Goal: Communication & Community: Answer question/provide support

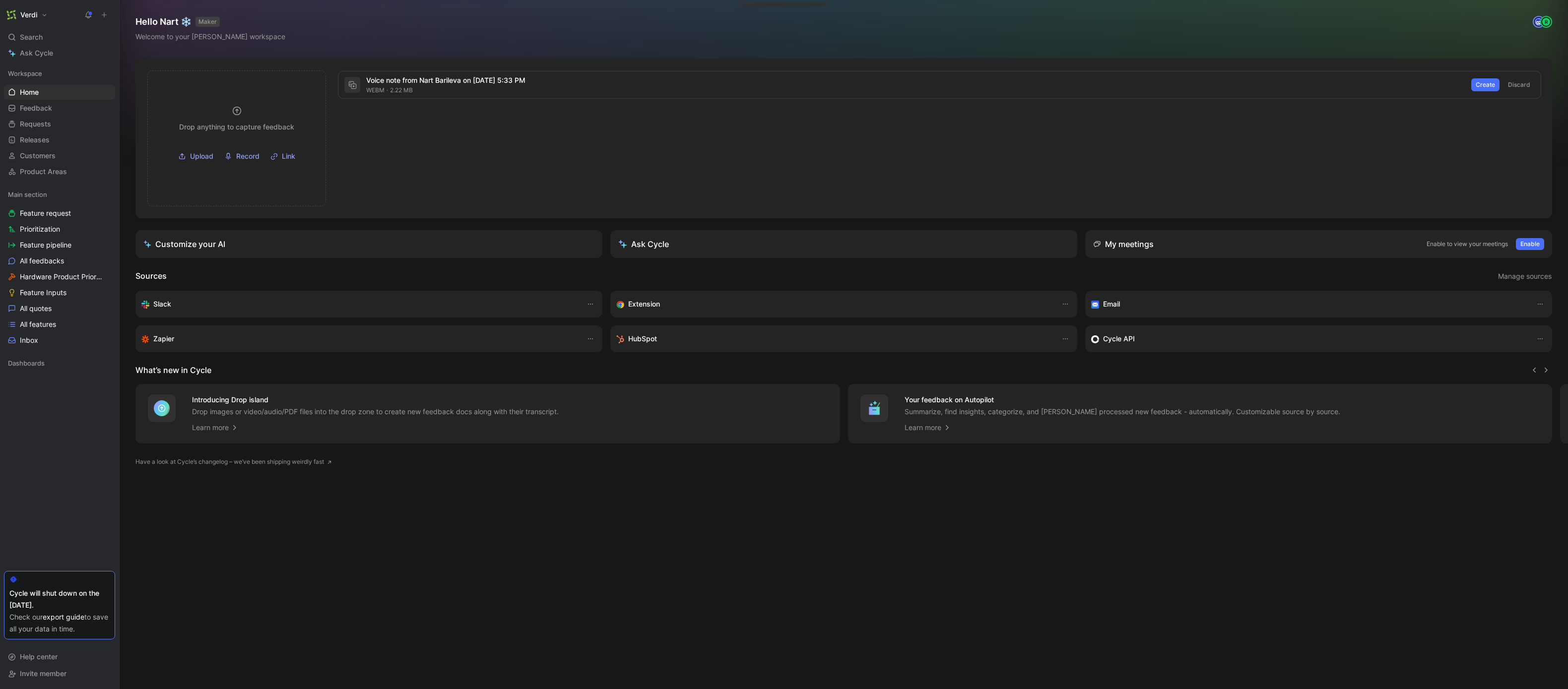
drag, startPoint x: 821, startPoint y: 126, endPoint x: 1104, endPoint y: 126, distance: 283.0
click at [824, 126] on div "Voice note from Nart Barileva on [DATE] 5:33 PM webm 2.22 MB Create Discard" at bounding box center [941, 138] width 1213 height 136
click at [1510, 87] on span "Discard" at bounding box center [1519, 85] width 23 height 10
click at [521, 96] on div at bounding box center [843, 138] width 1417 height 159
click at [807, 168] on span "Upload" at bounding box center [809, 162] width 23 height 12
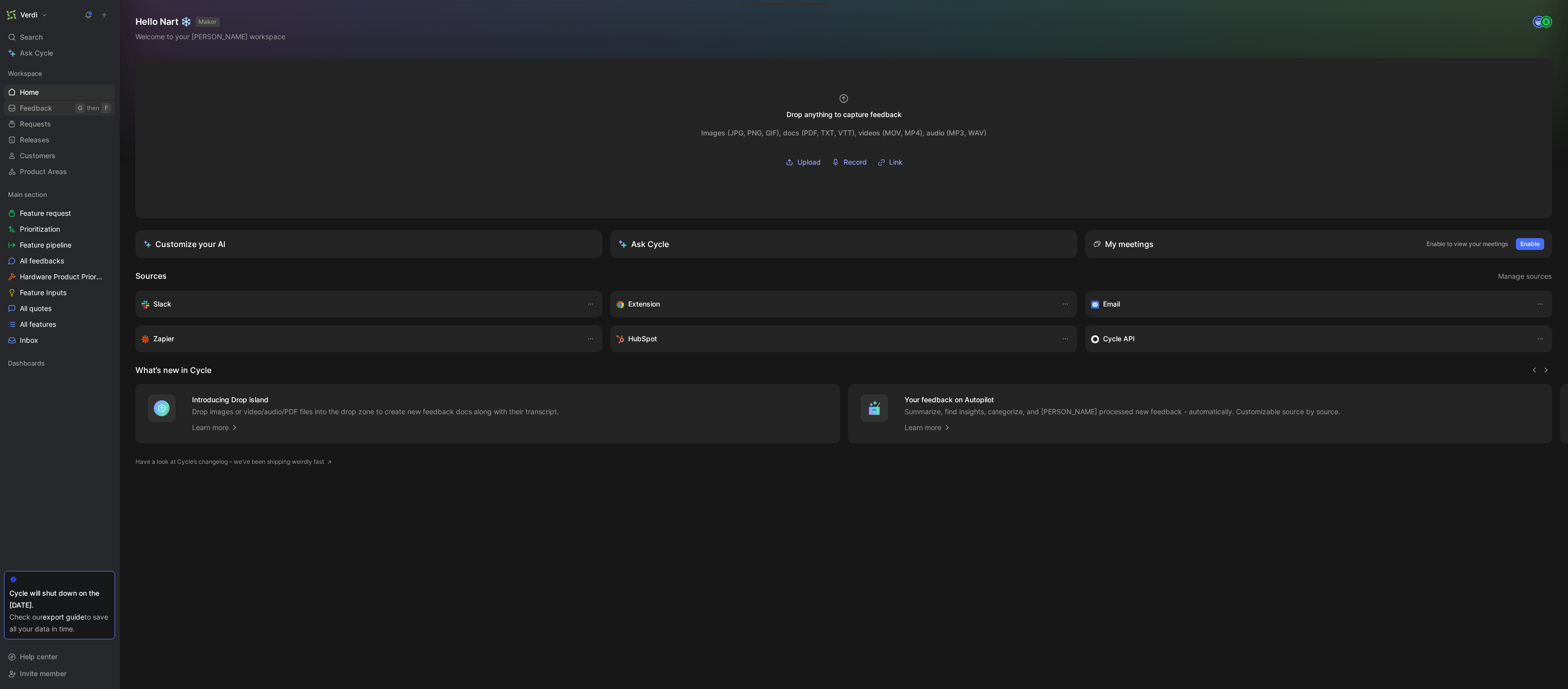
click at [29, 108] on span "Feedback" at bounding box center [36, 108] width 32 height 10
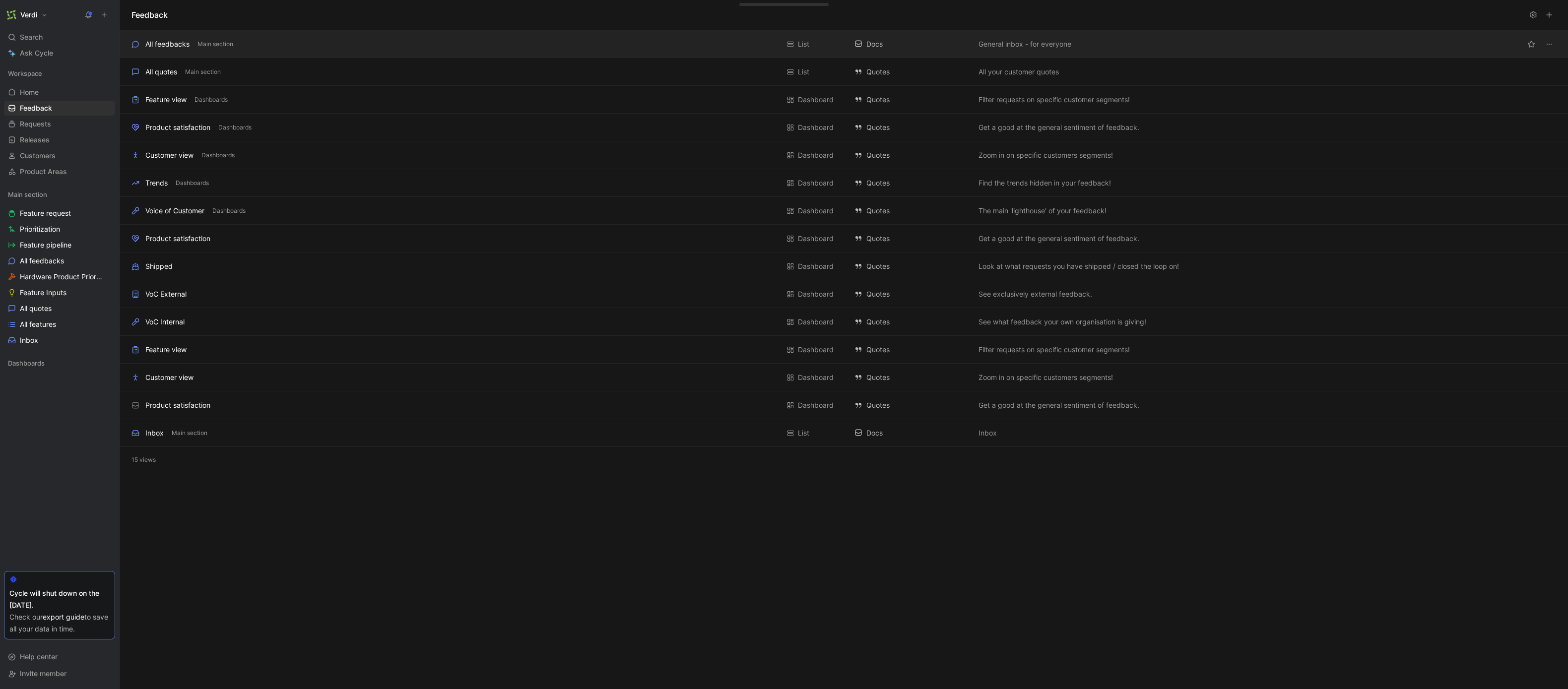
click at [272, 45] on div "All feedbacks Main section" at bounding box center [455, 44] width 648 height 12
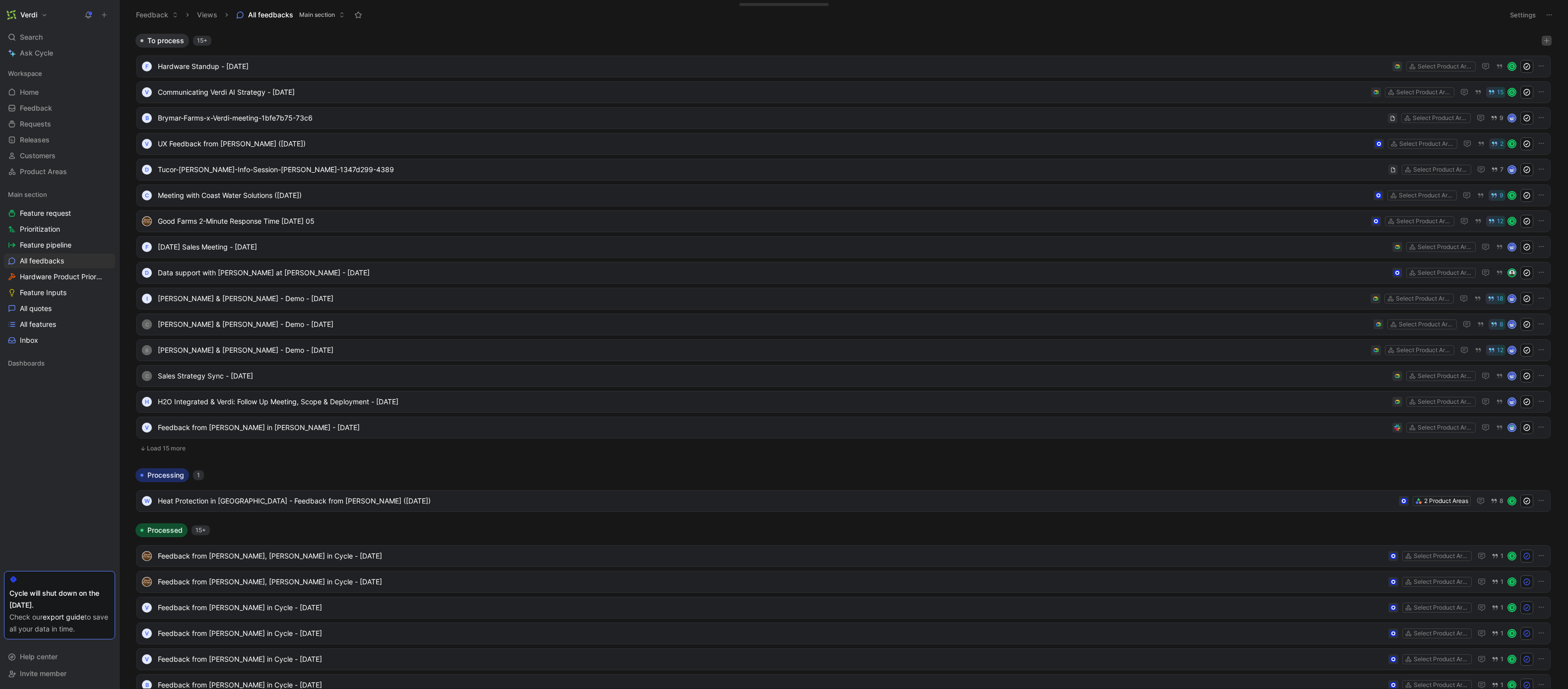
click at [1541, 44] on button "button" at bounding box center [1546, 40] width 10 height 10
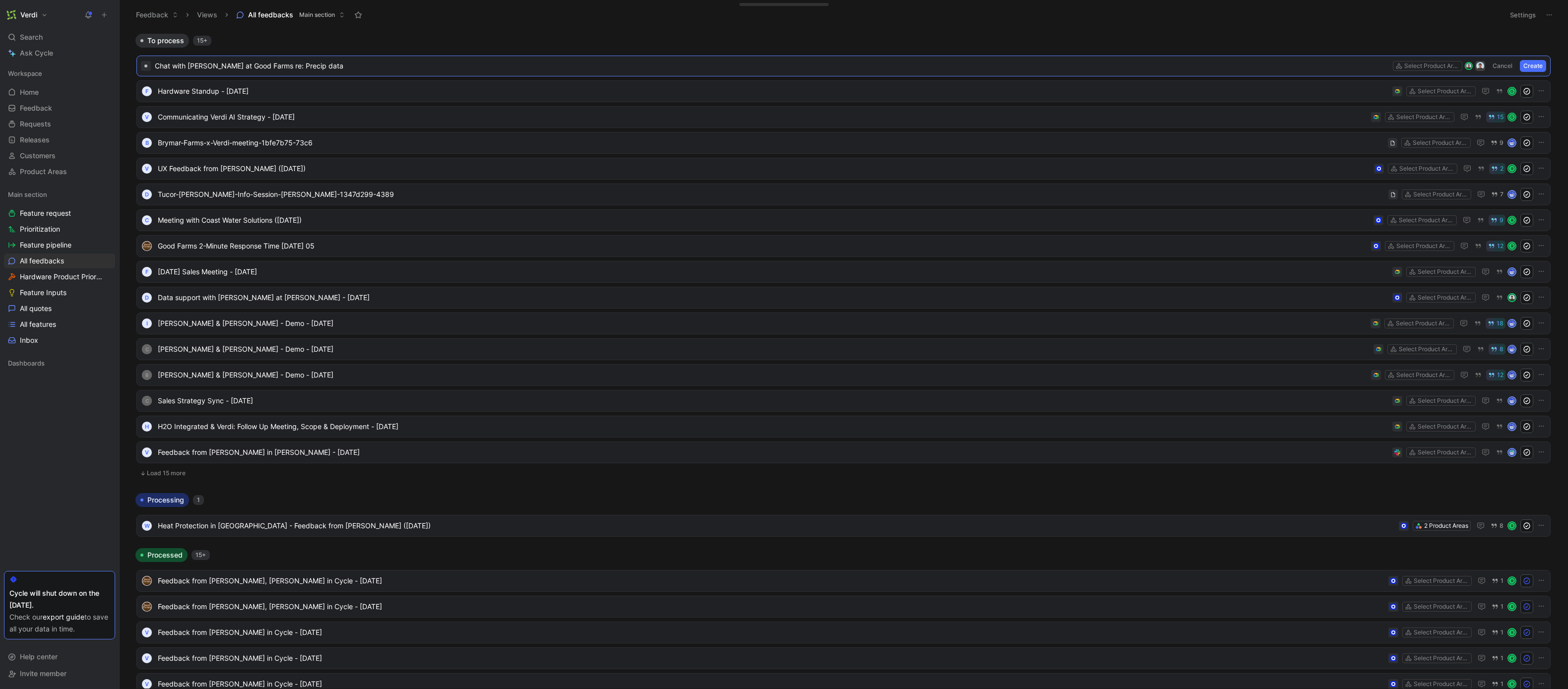
click at [337, 45] on div "To process 15+" at bounding box center [843, 40] width 1424 height 14
click at [317, 67] on span "Chat with [PERSON_NAME] at Good Farms re: Precip data" at bounding box center [771, 66] width 1234 height 12
click at [318, 47] on div "To process 15+" at bounding box center [843, 40] width 1424 height 14
click at [1520, 62] on button "Create" at bounding box center [1532, 66] width 26 height 12
click at [274, 64] on span "Chat with [PERSON_NAME] at Good Farms re: Precip data" at bounding box center [773, 66] width 1230 height 12
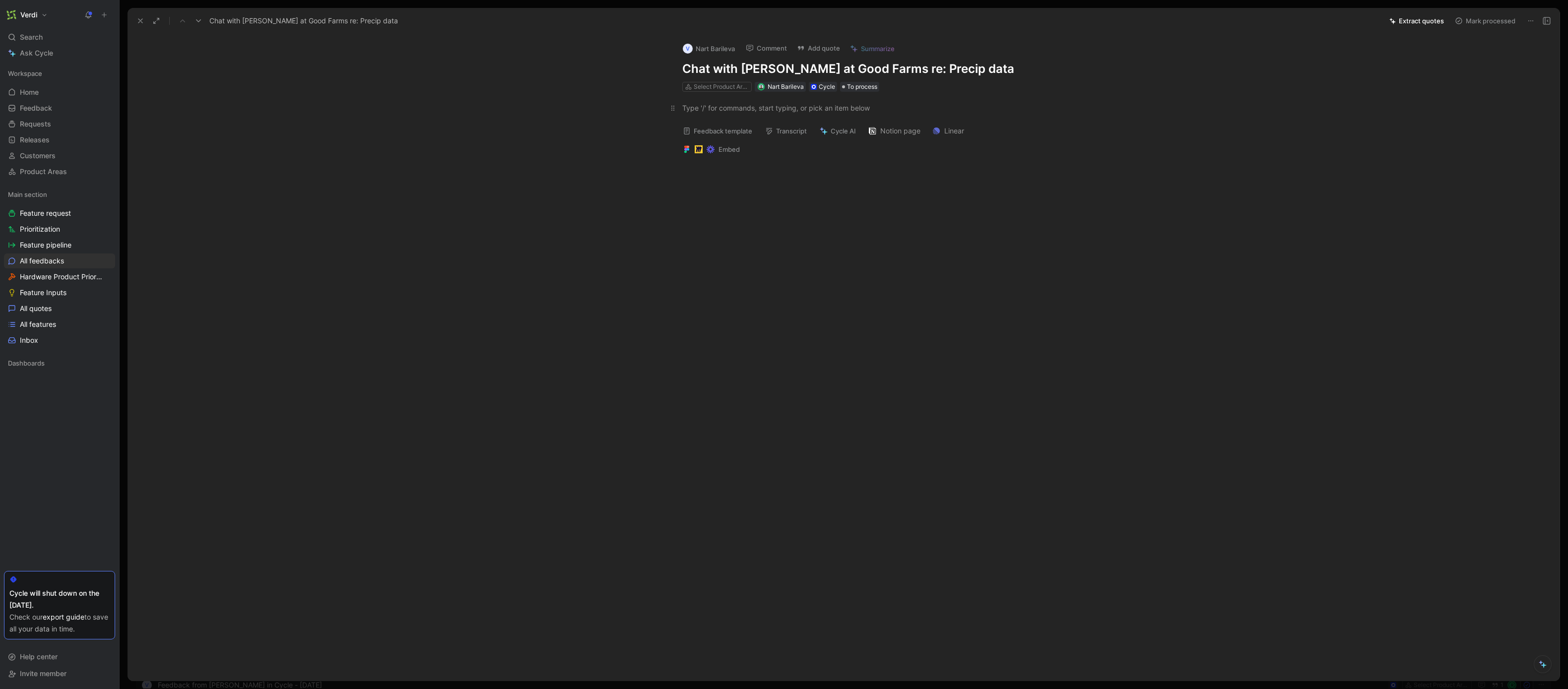
click at [751, 111] on div at bounding box center [854, 108] width 343 height 11
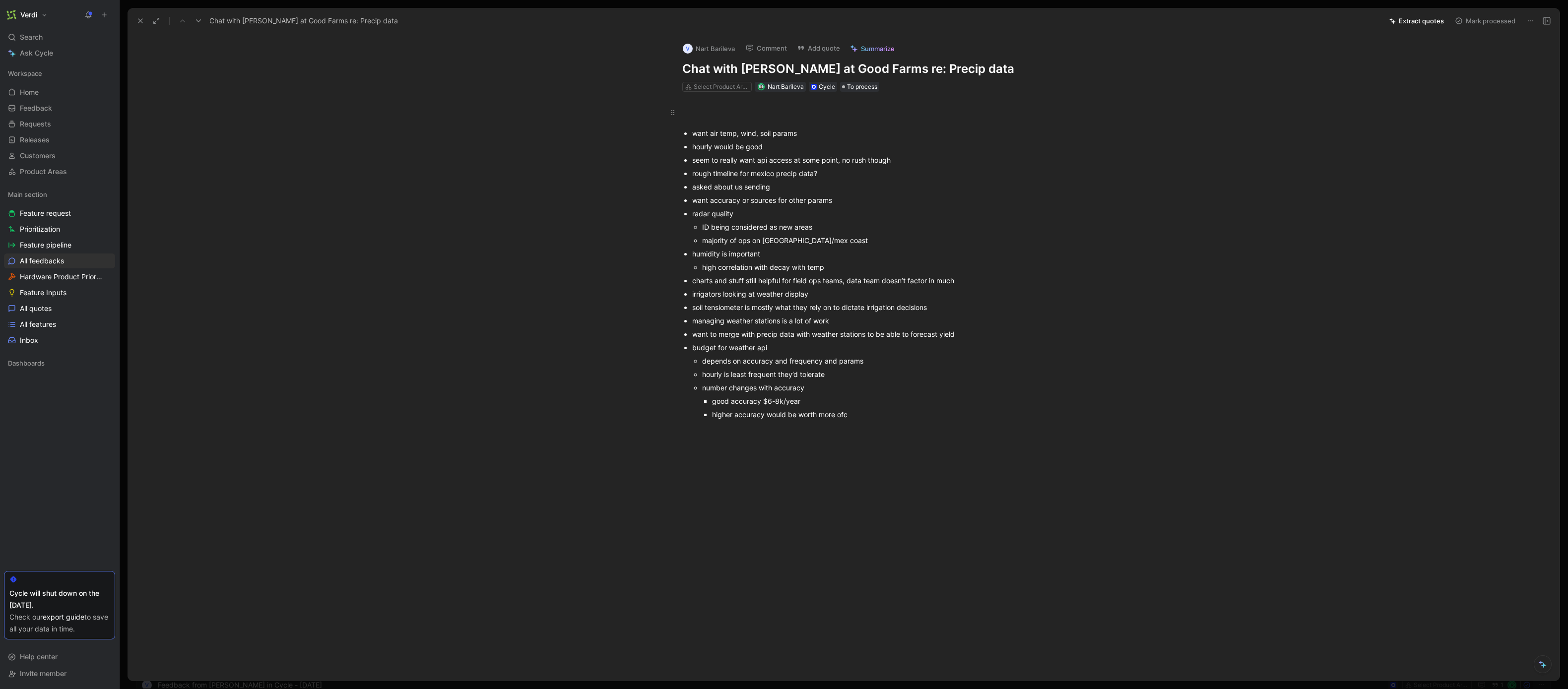
click at [742, 119] on div at bounding box center [854, 113] width 343 height 18
click at [797, 84] on span "Nart Barileva" at bounding box center [785, 86] width 36 height 7
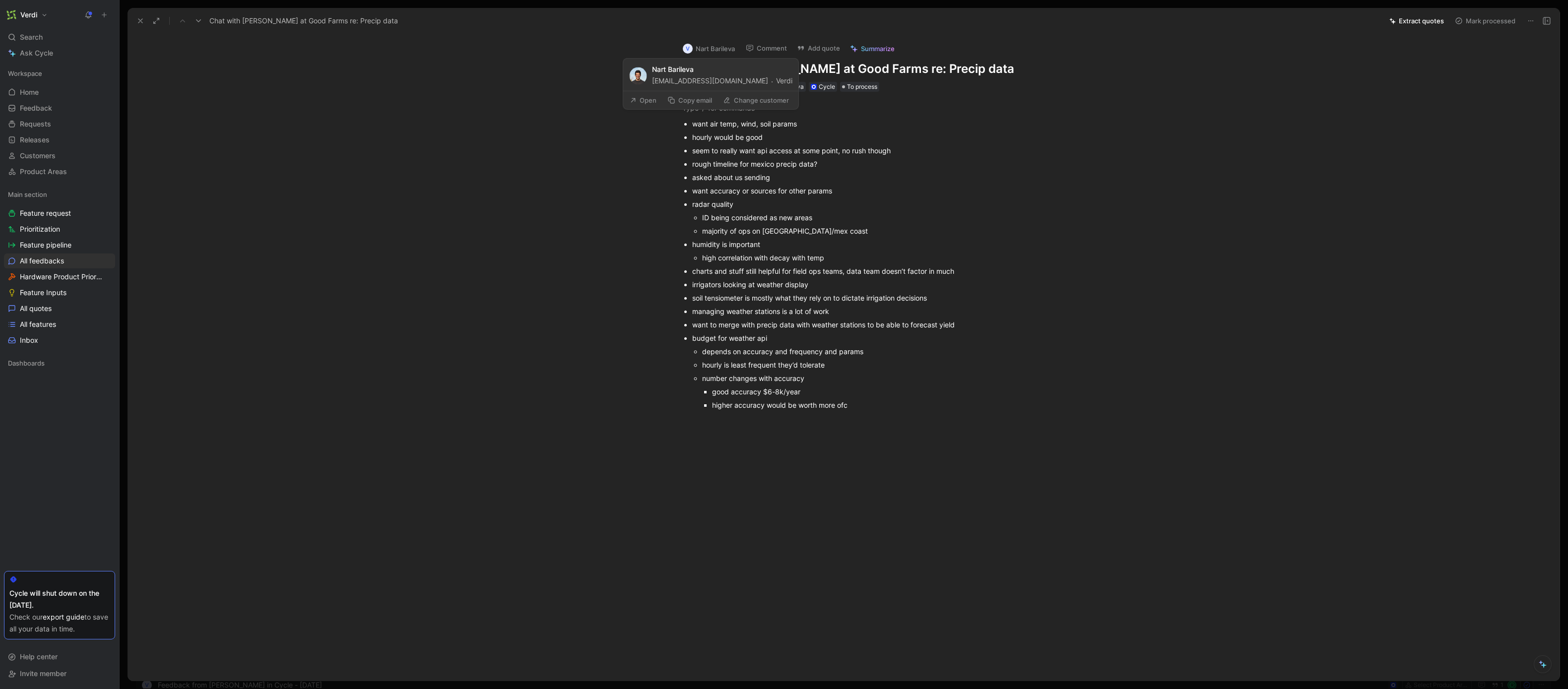
click at [729, 52] on button "V Nart Barileva" at bounding box center [708, 49] width 61 height 15
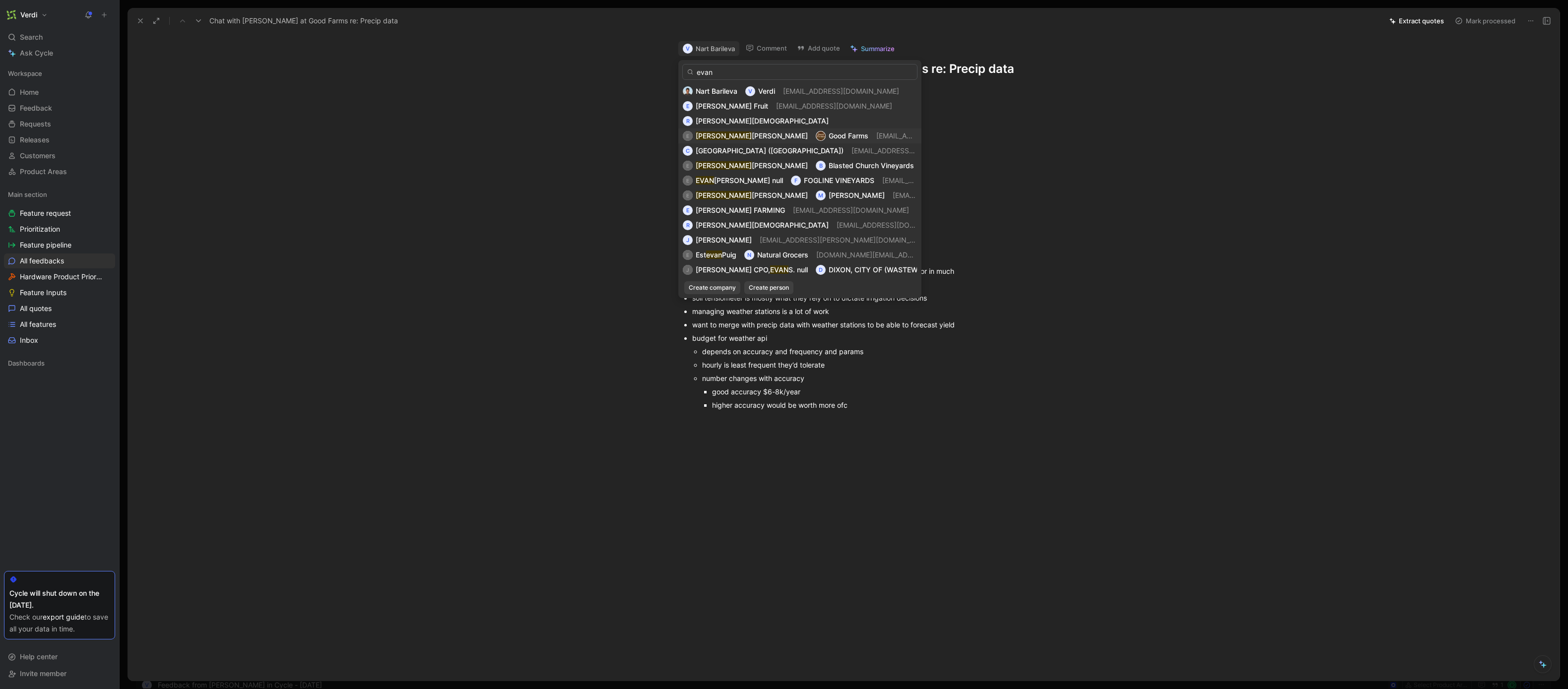
type input "evan"
click at [737, 132] on div "E [PERSON_NAME] Good Farms [EMAIL_ADDRESS][DOMAIN_NAME]" at bounding box center [799, 136] width 234 height 12
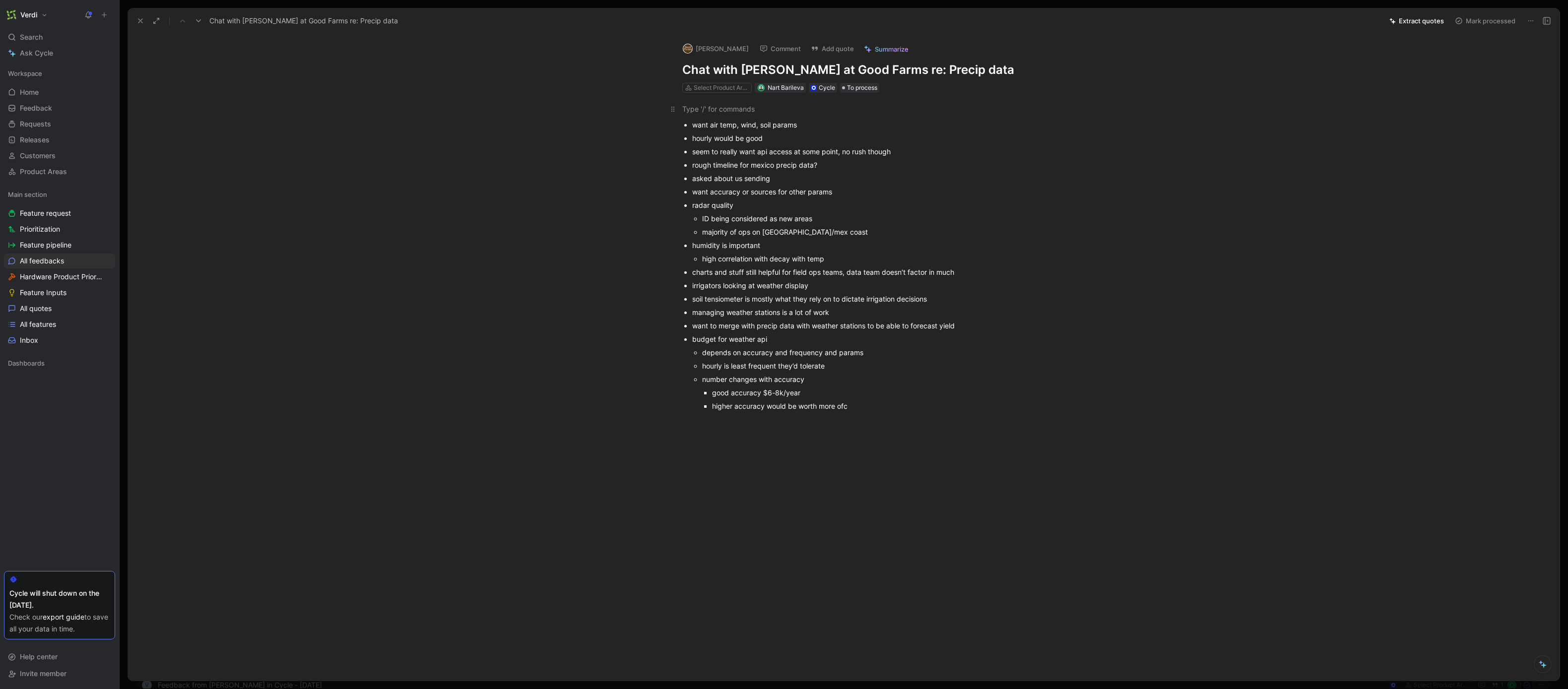
click at [773, 111] on div at bounding box center [854, 108] width 343 height 11
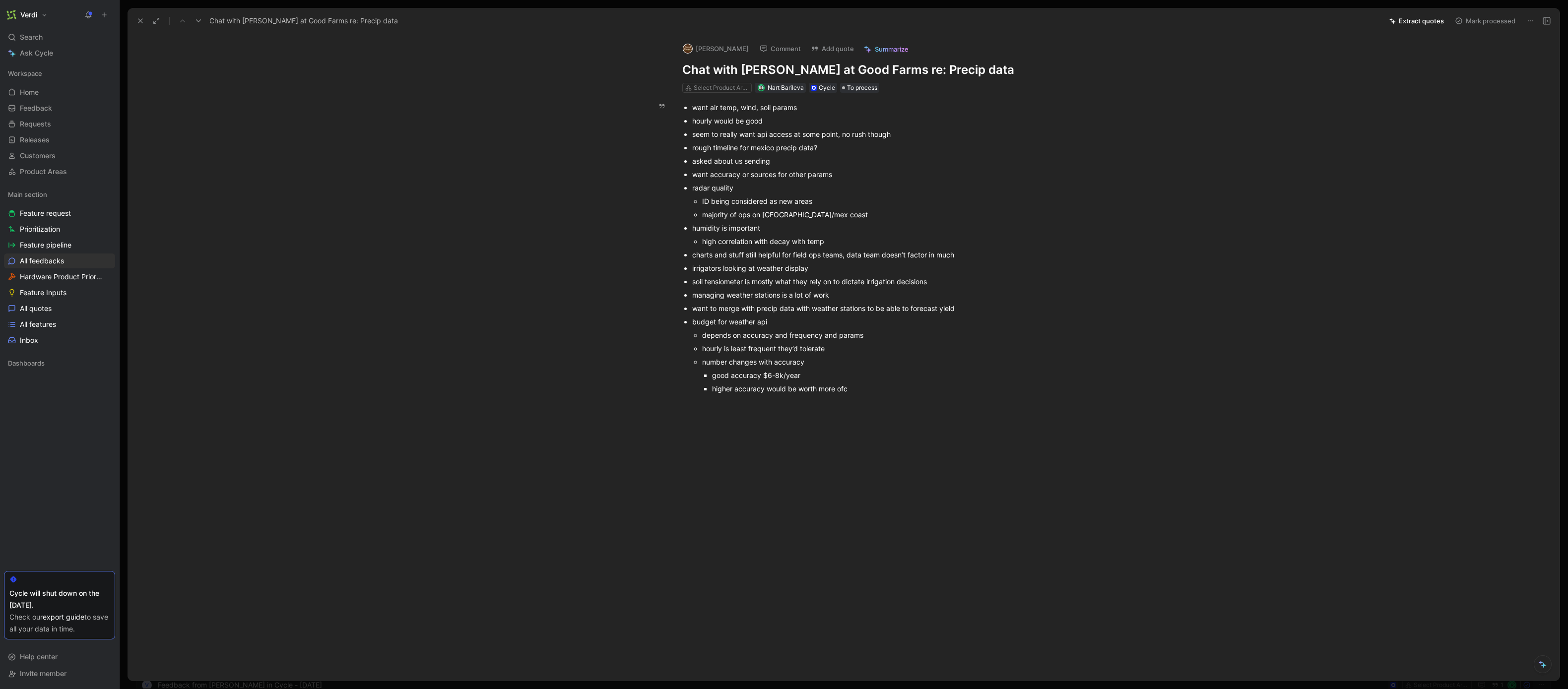
click at [856, 152] on div "rough timeline for mexico precip data?" at bounding box center [859, 147] width 334 height 11
click at [856, 232] on div "humidity is important" at bounding box center [859, 228] width 334 height 11
